Goal: Ask a question: Seek information or help from site administrators or community

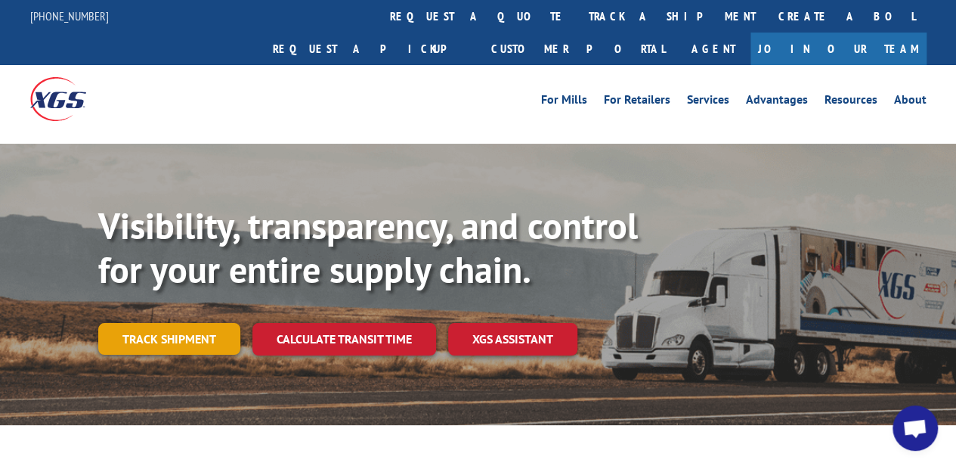
click at [184, 323] on link "Track shipment" at bounding box center [169, 339] width 142 height 32
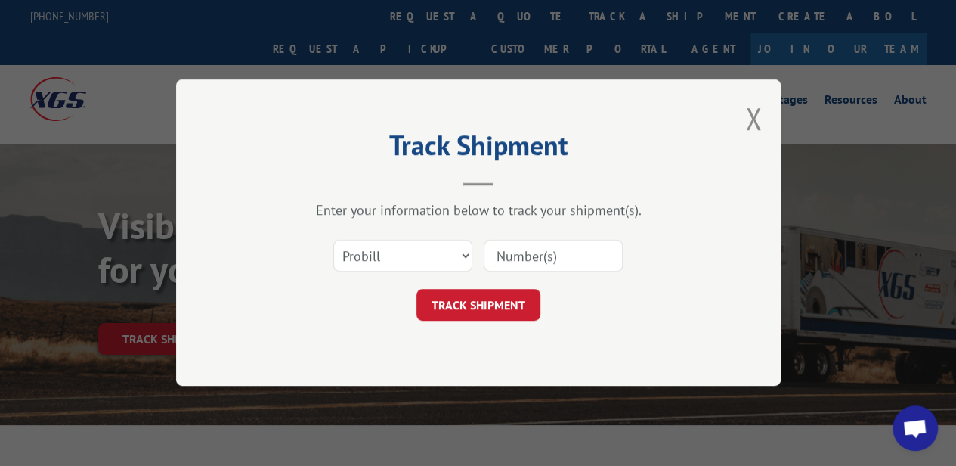
click at [550, 257] on input at bounding box center [553, 256] width 139 height 32
type input "16944838"
click at [484, 302] on button "TRACK SHIPMENT" at bounding box center [478, 305] width 124 height 32
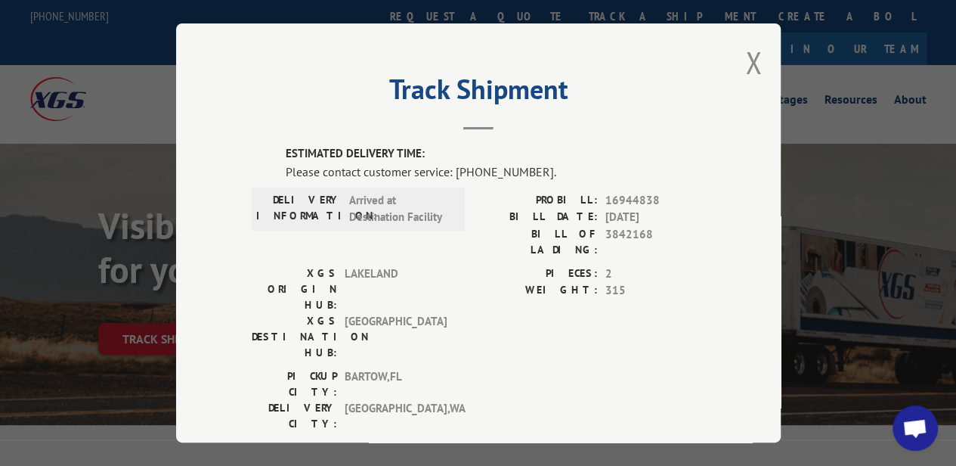
click at [918, 429] on span "Open chat" at bounding box center [914, 429] width 25 height 21
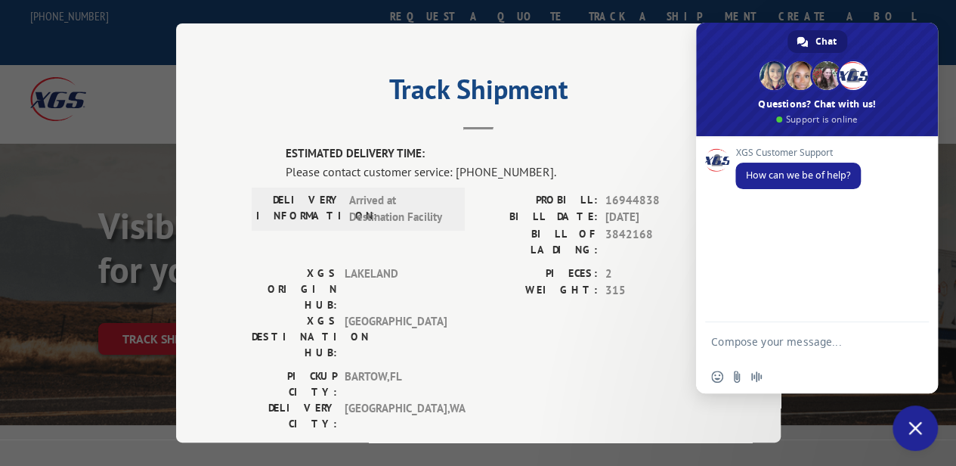
click at [813, 346] on textarea "Compose your message..." at bounding box center [801, 341] width 181 height 38
type textarea "can you find out why my shipment is delayed? 16044838"
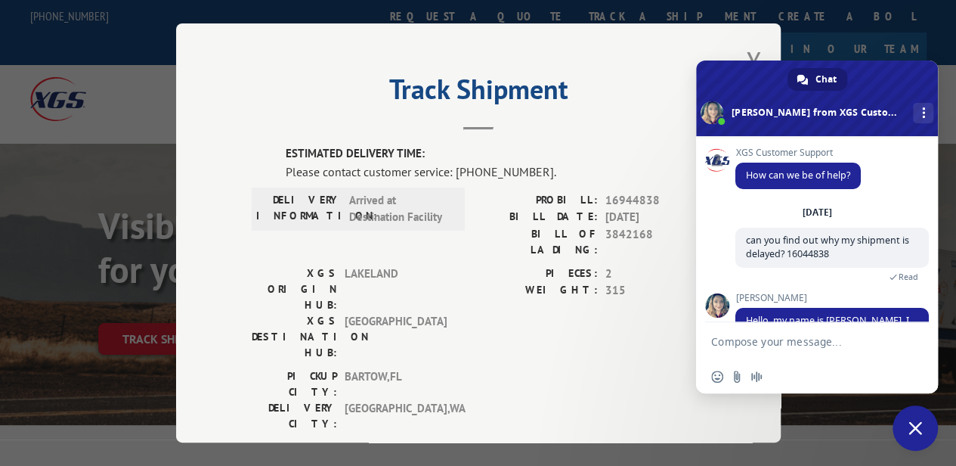
scroll to position [59, 0]
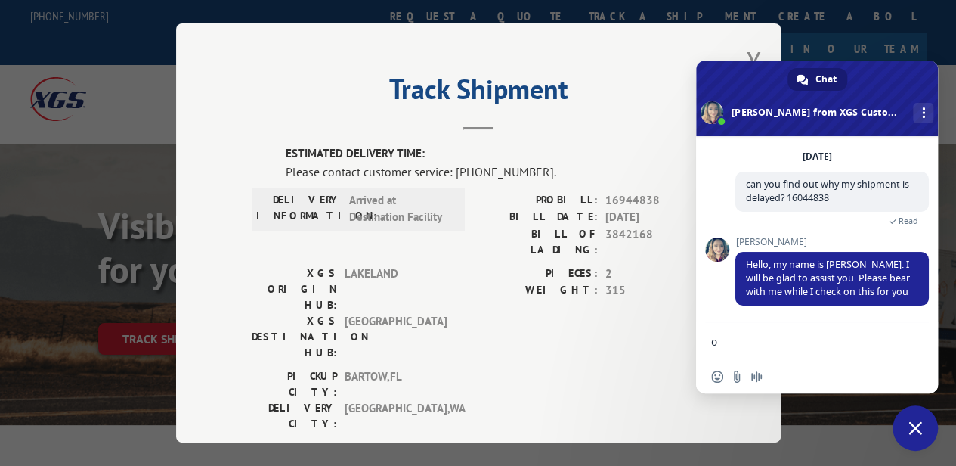
type textarea "ok"
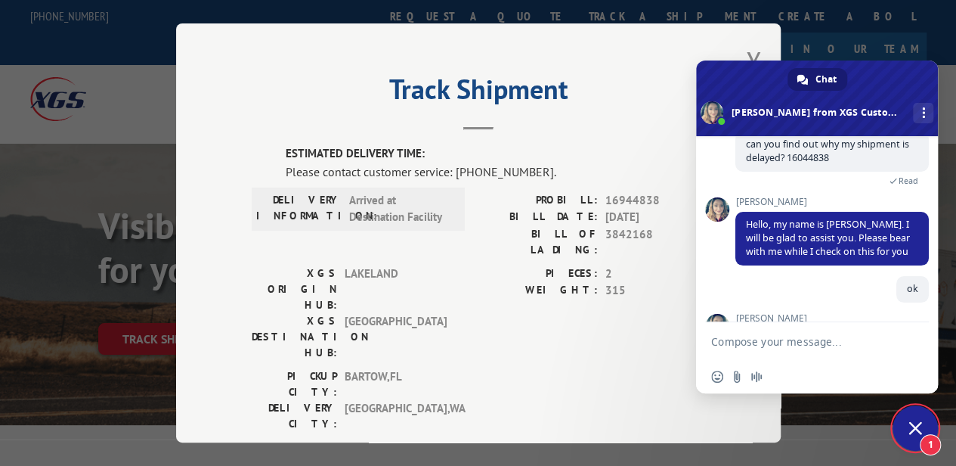
scroll to position [191, 0]
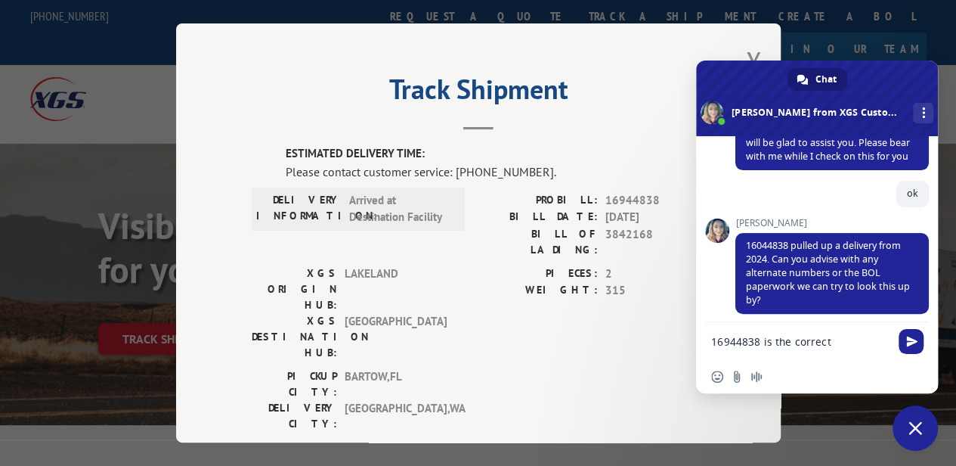
type textarea "16944838 is the correct #"
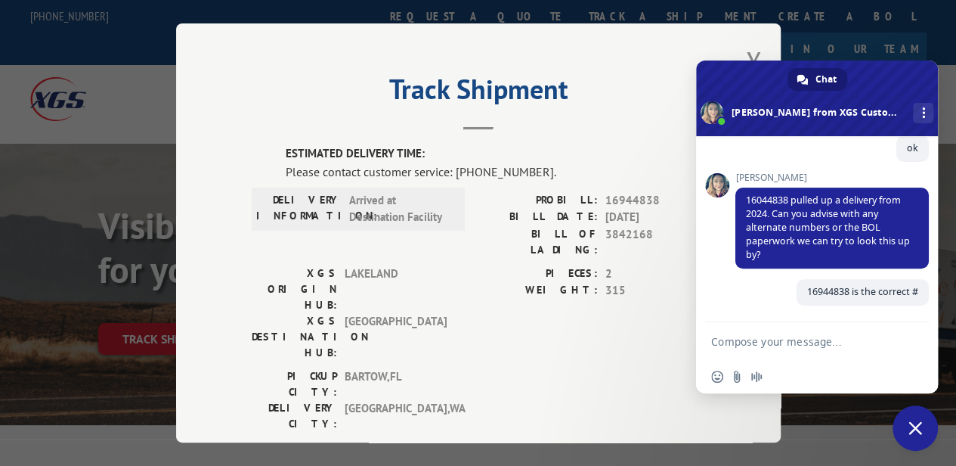
scroll to position [228, 0]
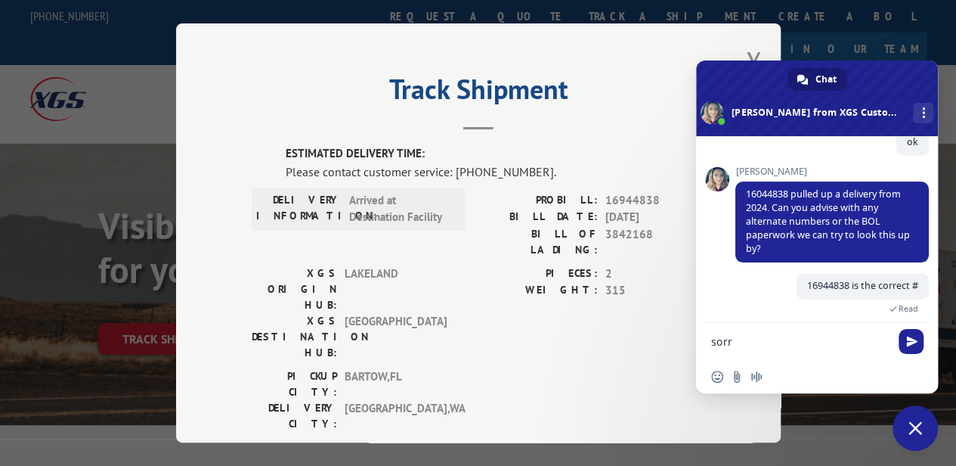
type textarea "sorry"
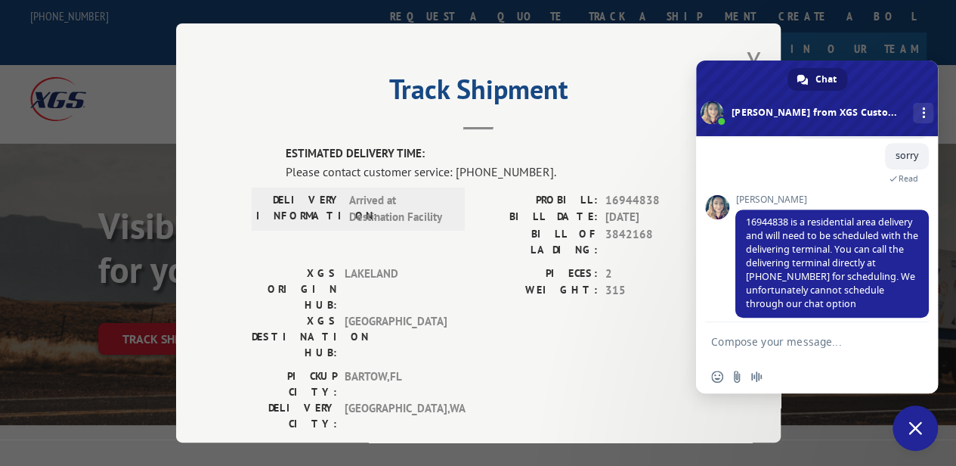
scroll to position [398, 0]
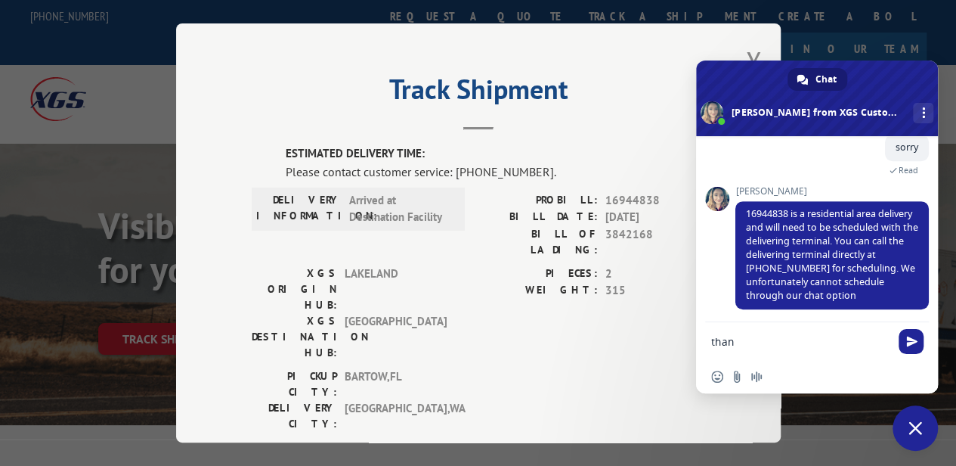
type textarea "thank"
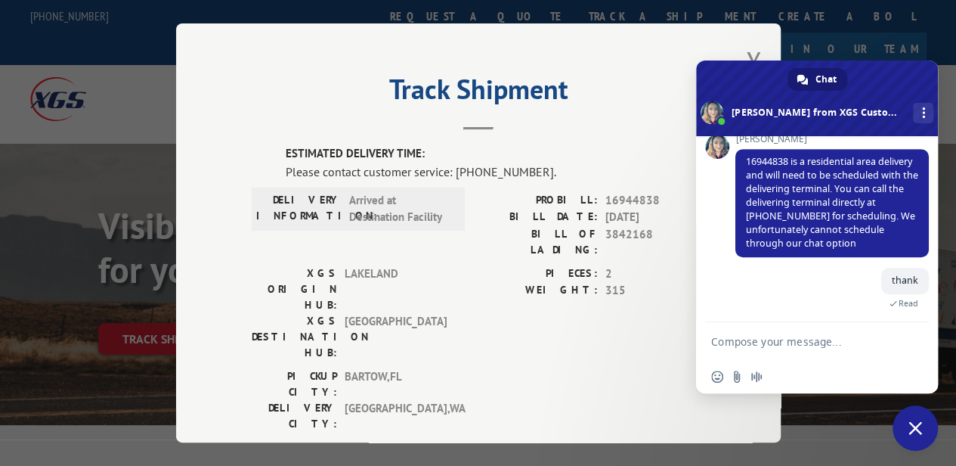
scroll to position [502, 0]
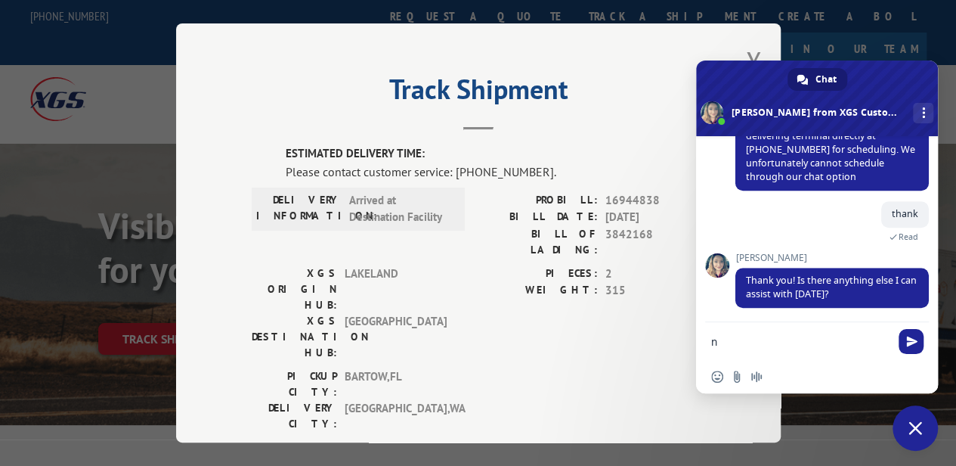
type textarea "no"
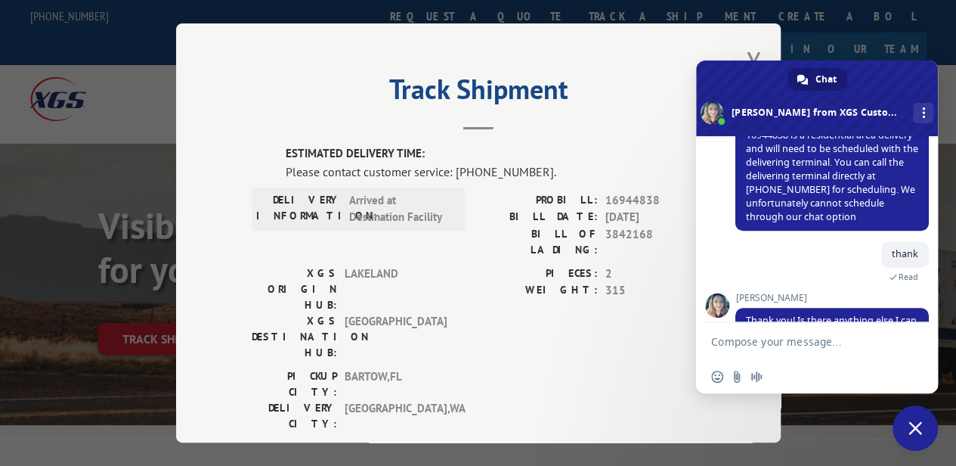
scroll to position [474, 0]
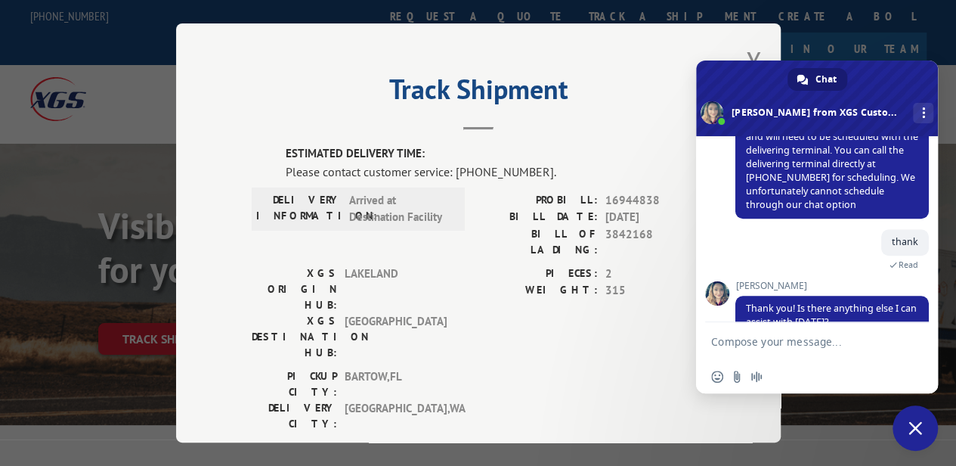
click at [559, 367] on div "PICKUP CITY: [GEOGRAPHIC_DATA] , [GEOGRAPHIC_DATA]: [GEOGRAPHIC_DATA] , [GEOGRA…" at bounding box center [479, 402] width 454 height 71
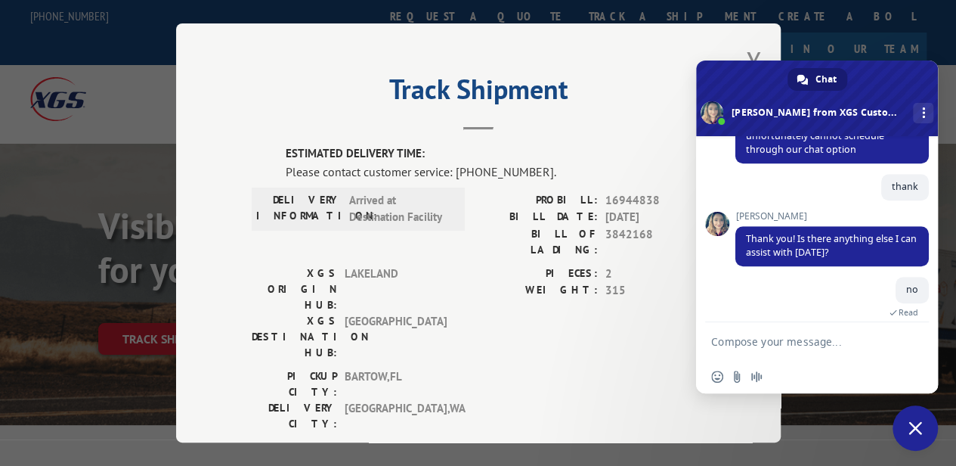
scroll to position [532, 0]
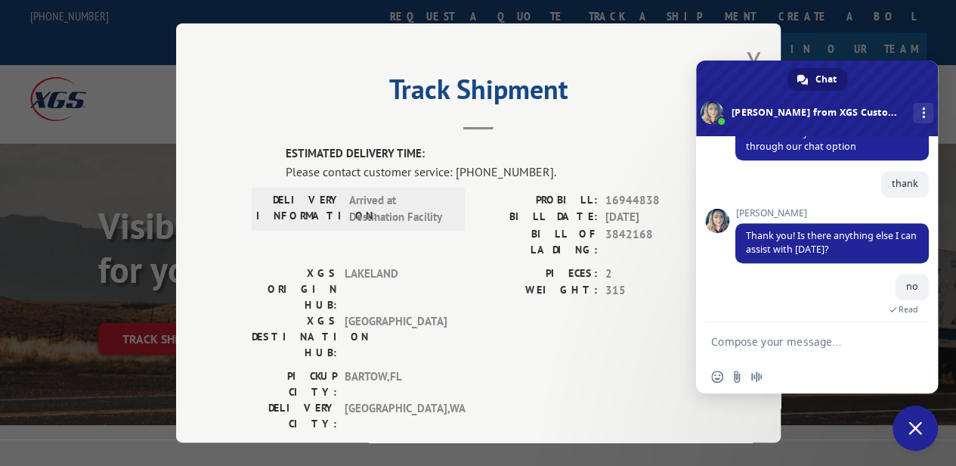
click at [918, 425] on span "Close chat" at bounding box center [916, 428] width 14 height 14
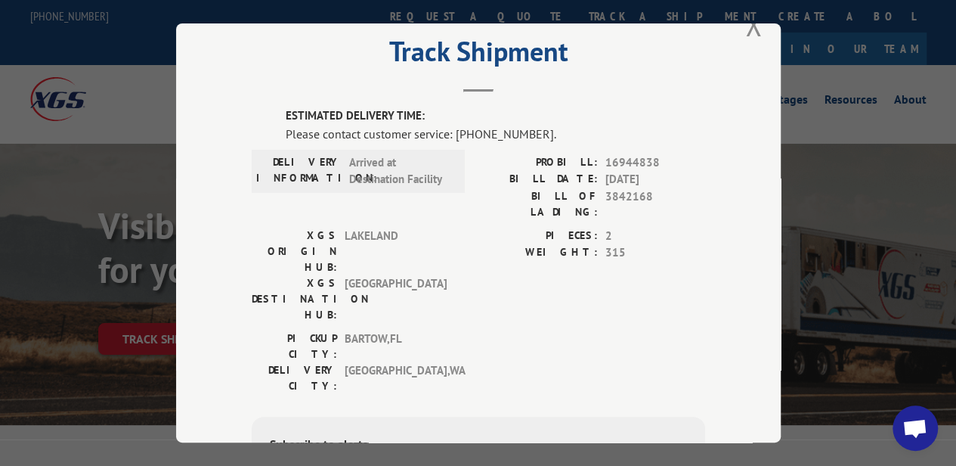
scroll to position [0, 0]
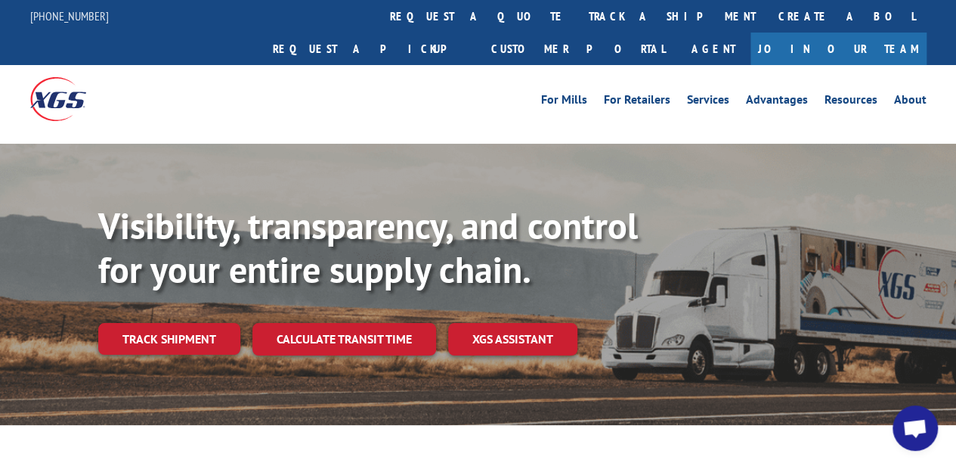
scroll to position [532, 0]
